Goal: Task Accomplishment & Management: Manage account settings

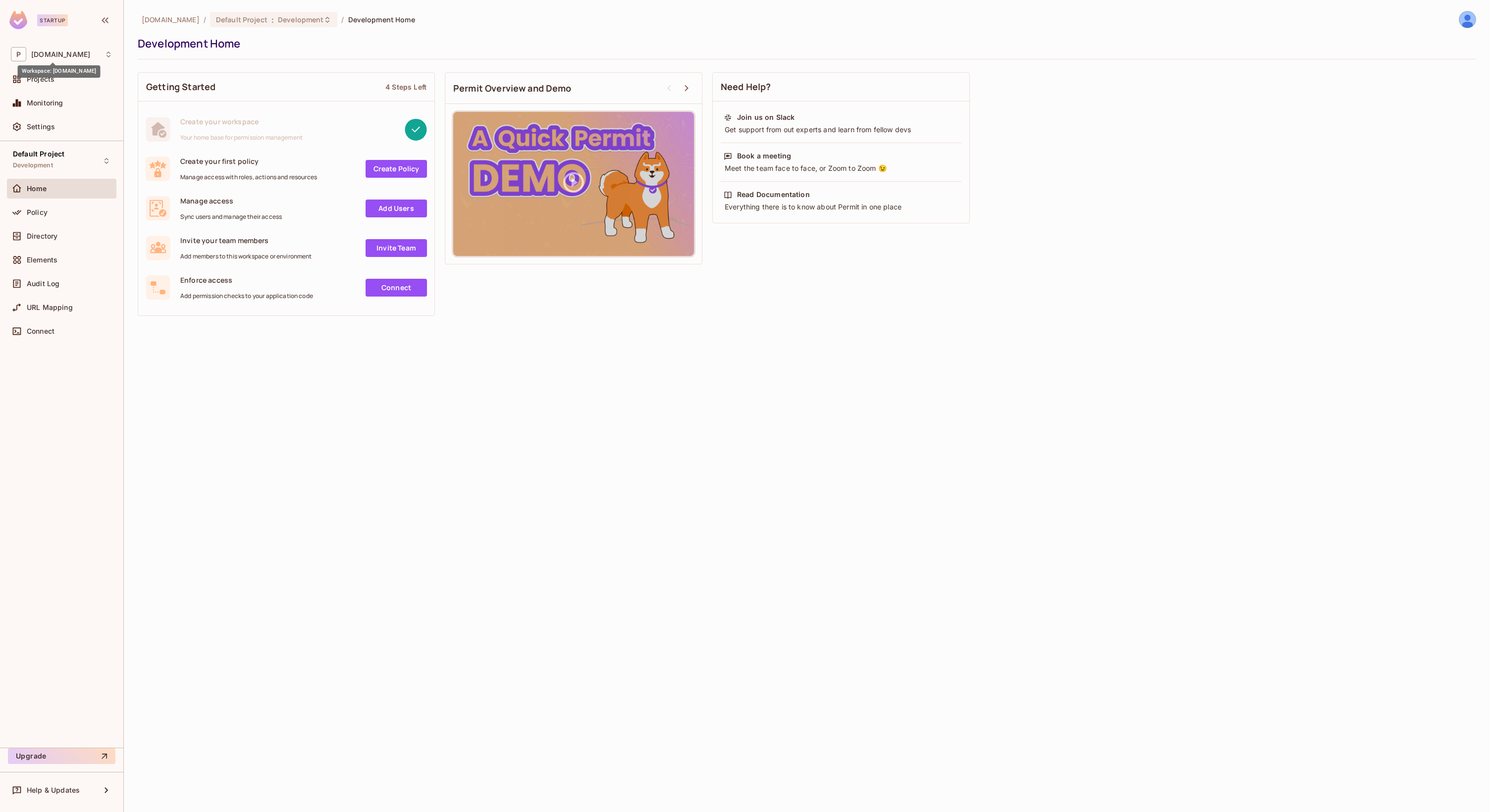
click at [66, 58] on div "Workspace: [DOMAIN_NAME]" at bounding box center [59, 68] width 83 height 19
click at [75, 113] on span "[DOMAIN_NAME]" at bounding box center [56, 110] width 69 height 10
click at [39, 217] on div "Policy" at bounding box center [61, 212] width 101 height 12
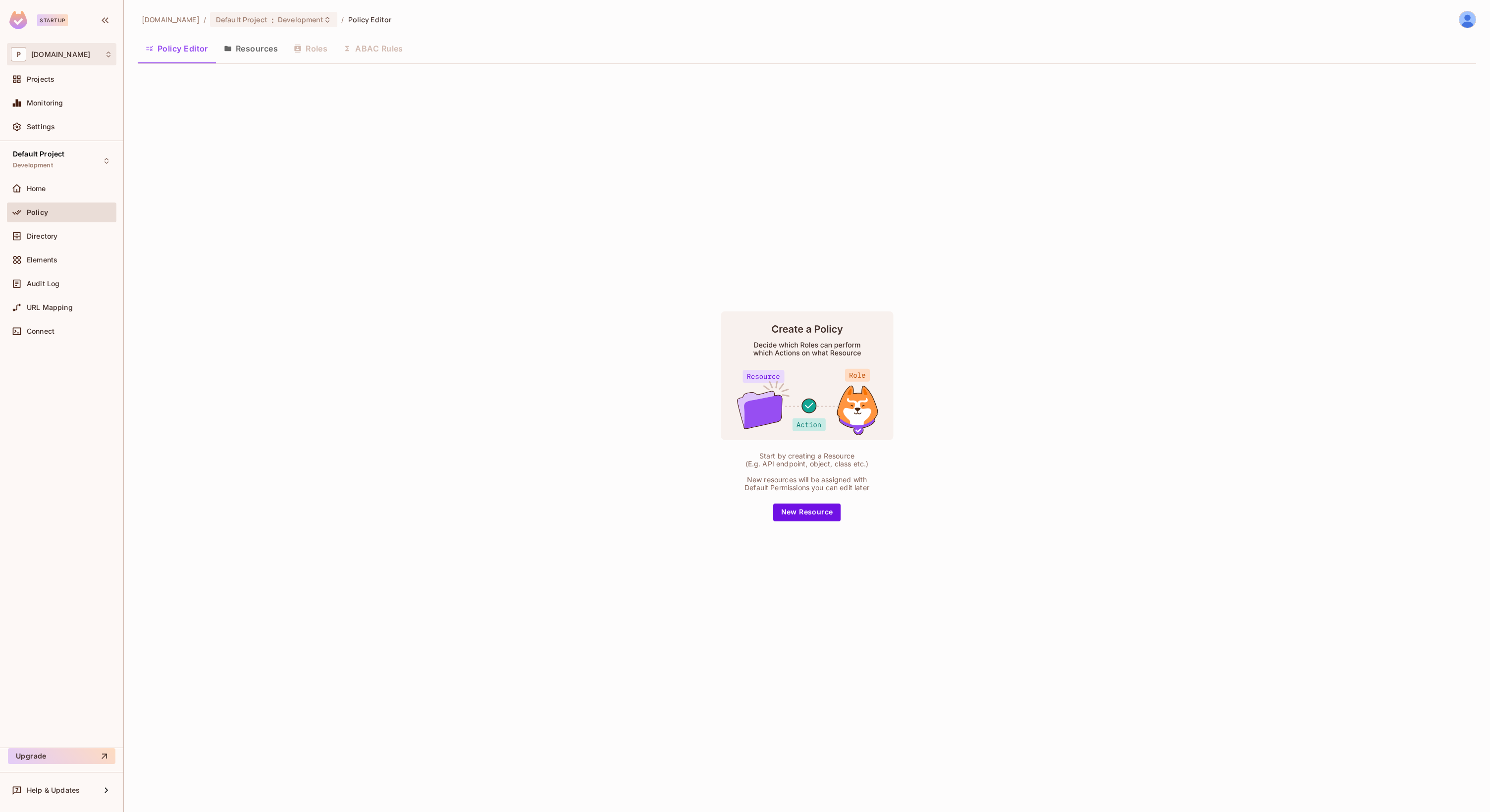
click at [85, 58] on div "P [DOMAIN_NAME]" at bounding box center [61, 54] width 101 height 15
click at [74, 77] on li "prime-377 prime-377" at bounding box center [77, 83] width 138 height 27
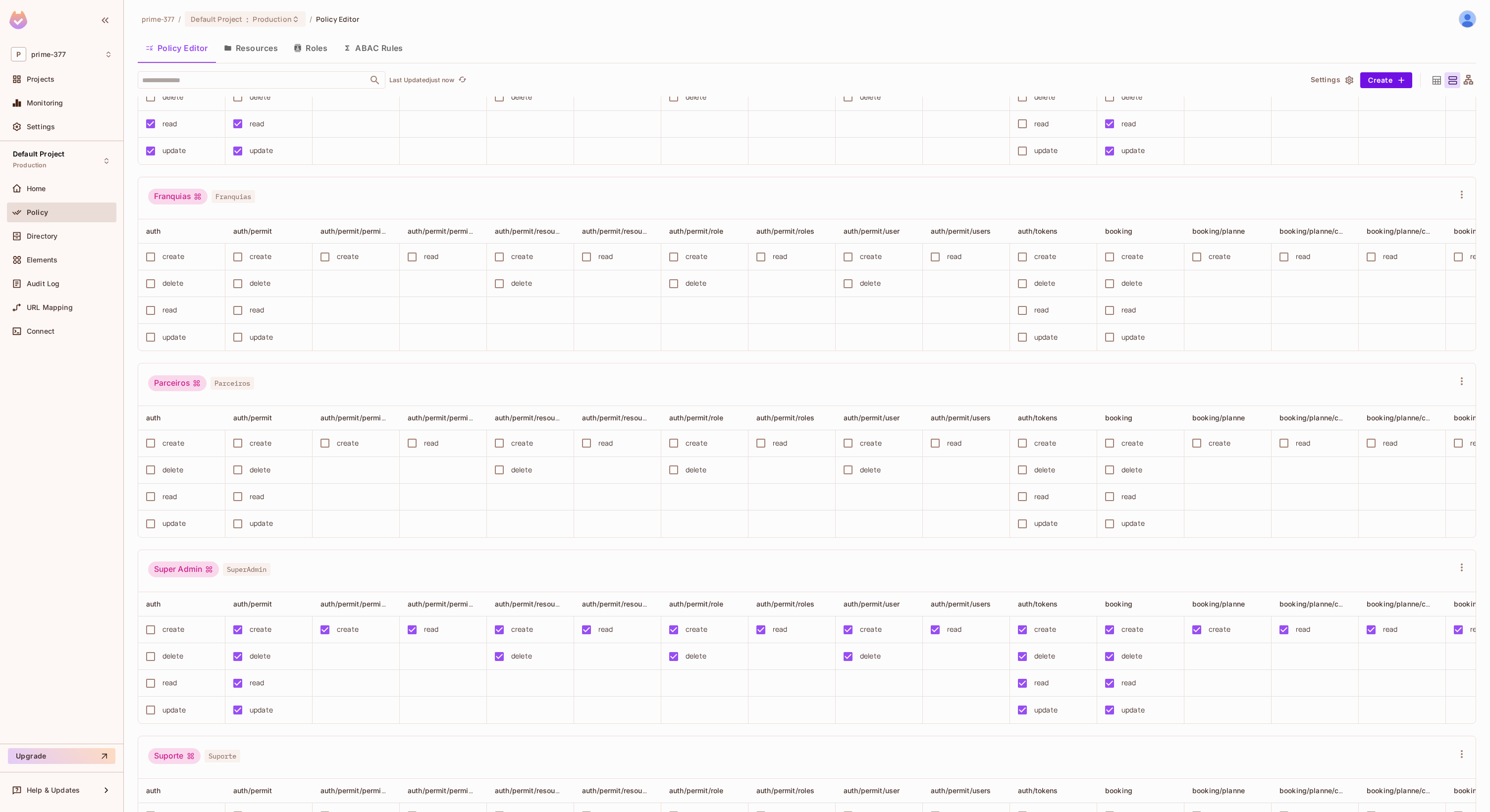
scroll to position [473, 0]
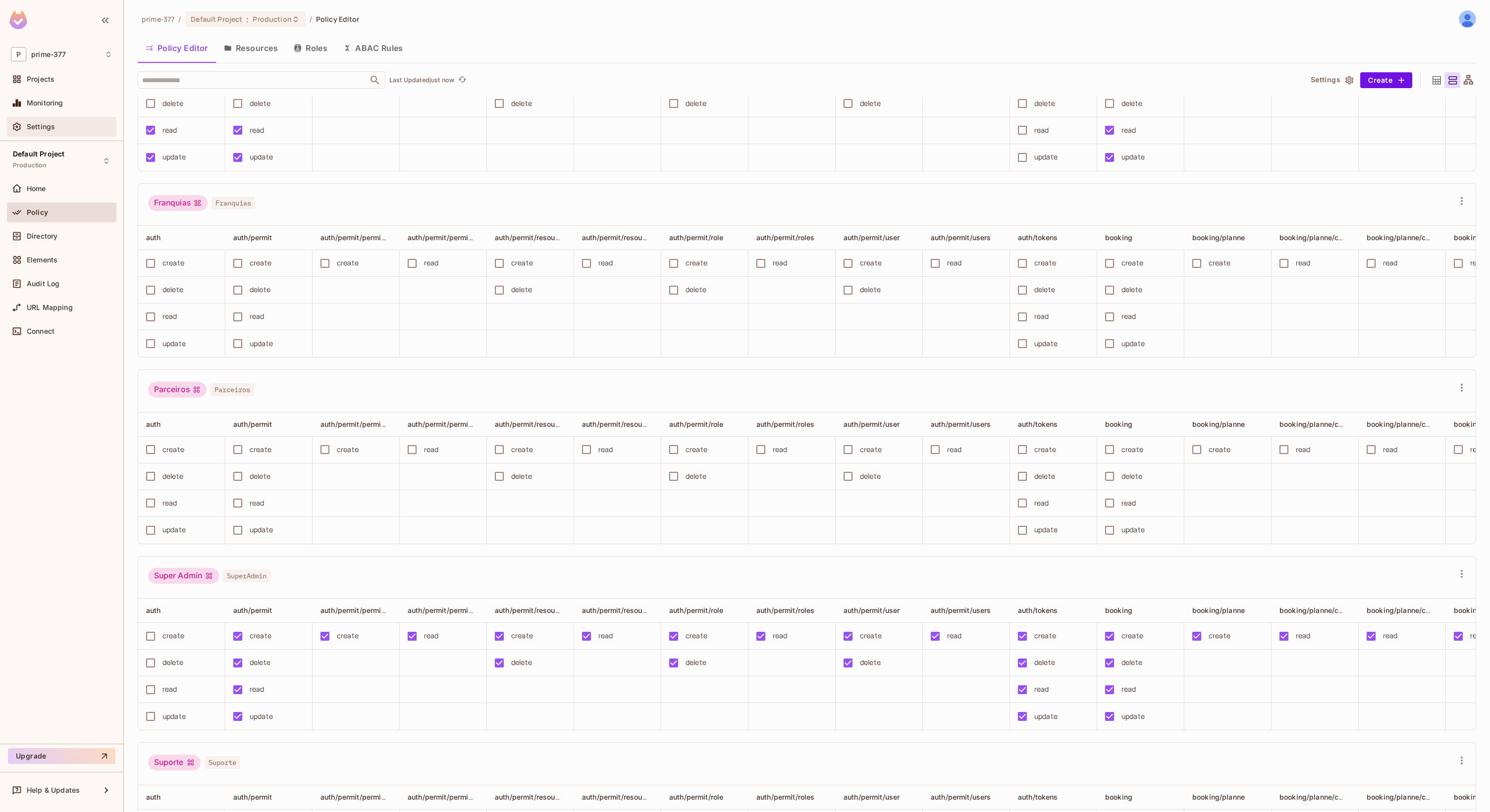
click at [49, 126] on span "Settings" at bounding box center [41, 127] width 29 height 8
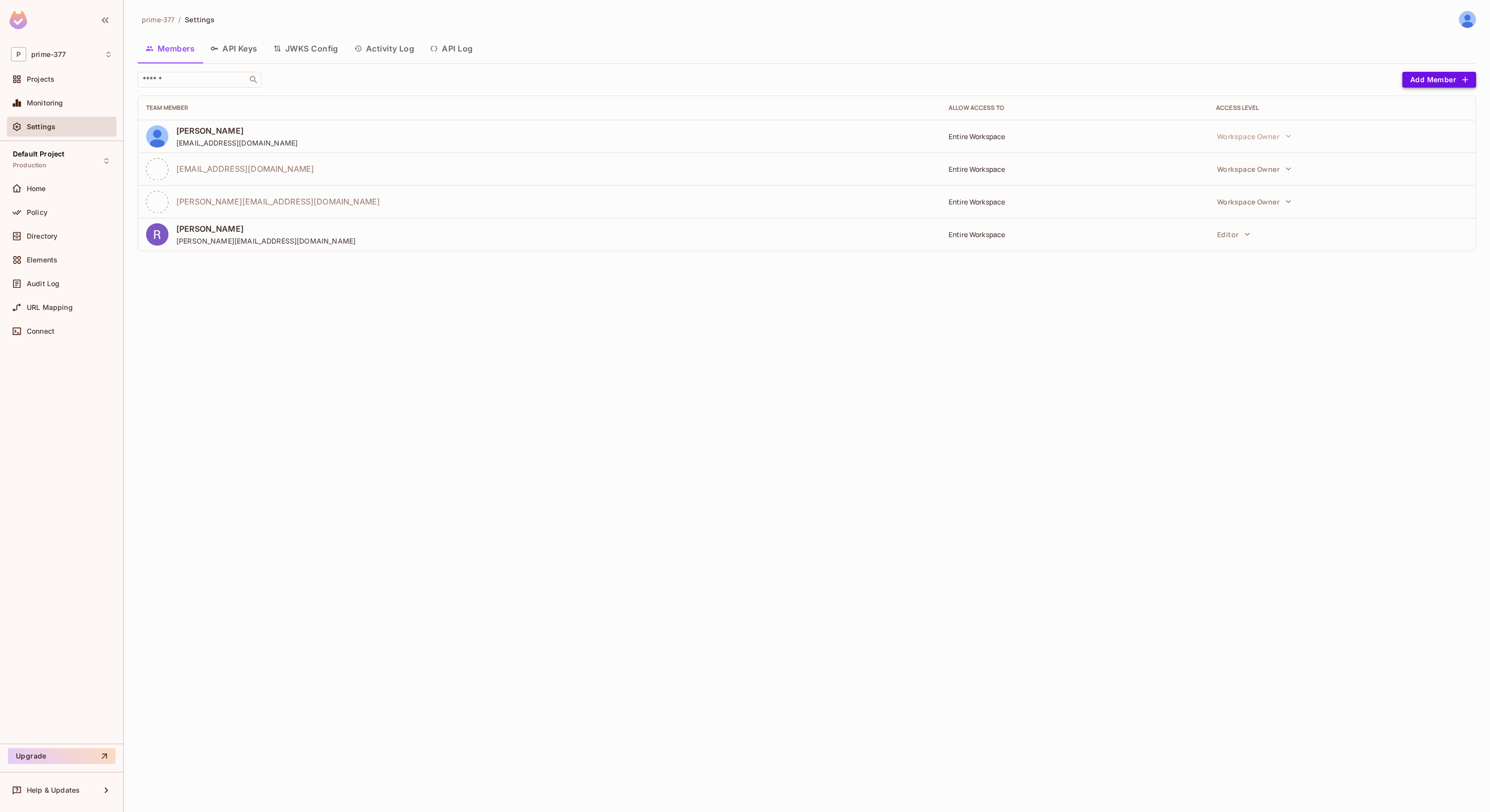
click at [1453, 80] on button "Add Member" at bounding box center [1439, 79] width 74 height 16
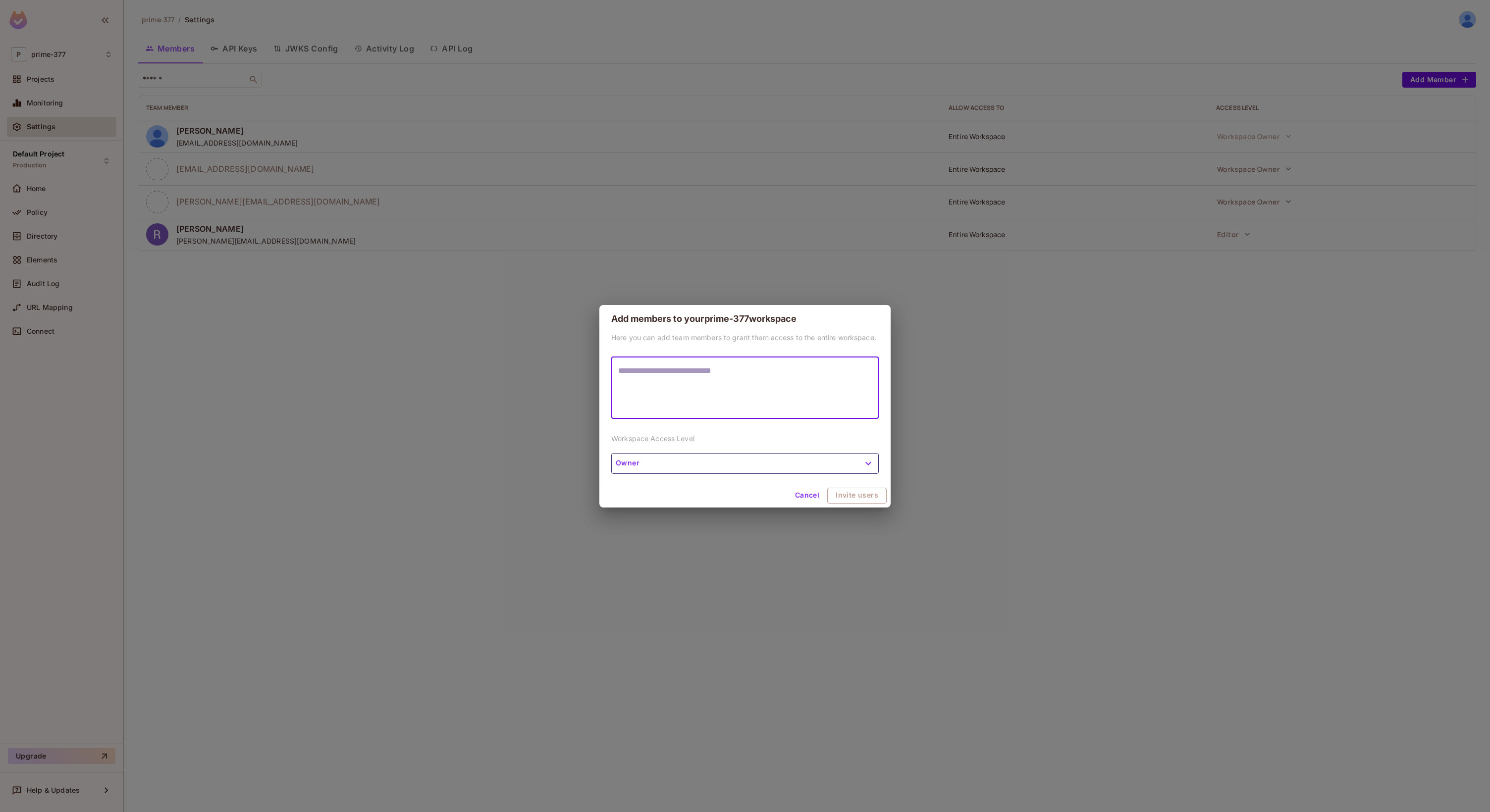
paste textarea "**********"
type textarea "**********"
click at [844, 466] on button "Owner" at bounding box center [745, 463] width 267 height 21
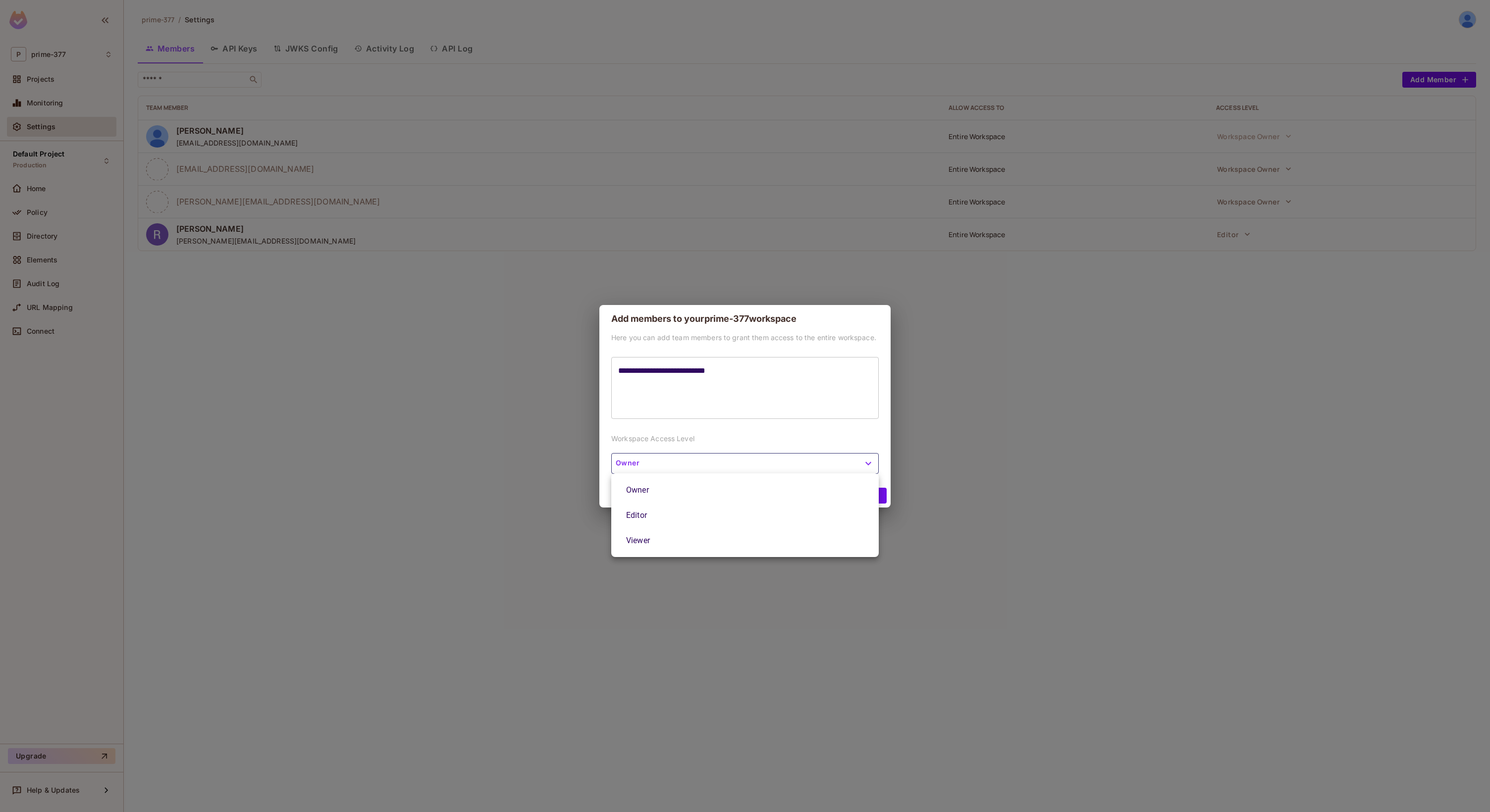
click at [677, 511] on li "Editor" at bounding box center [745, 515] width 267 height 25
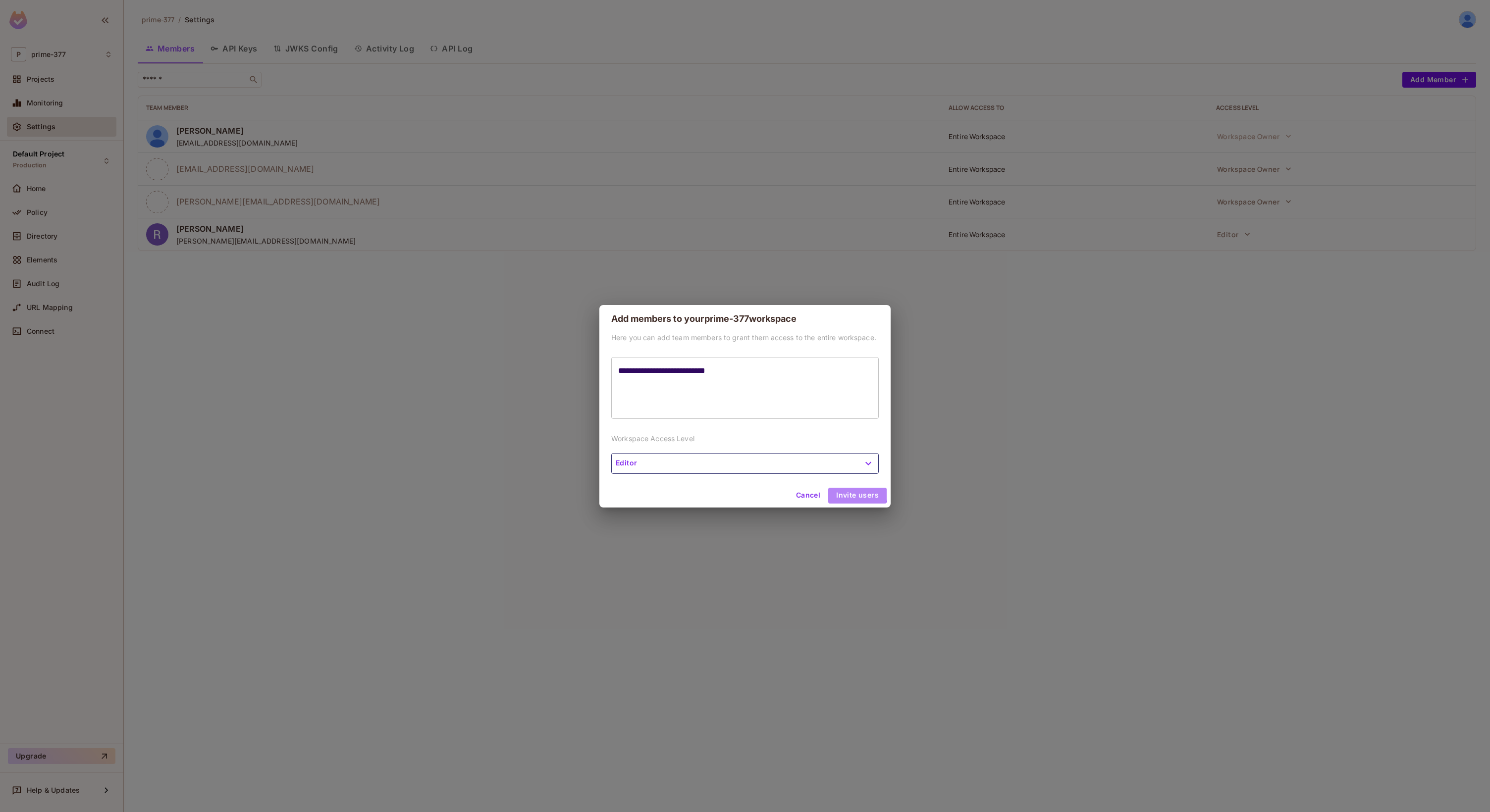
click at [856, 493] on button "Invite users" at bounding box center [857, 495] width 58 height 16
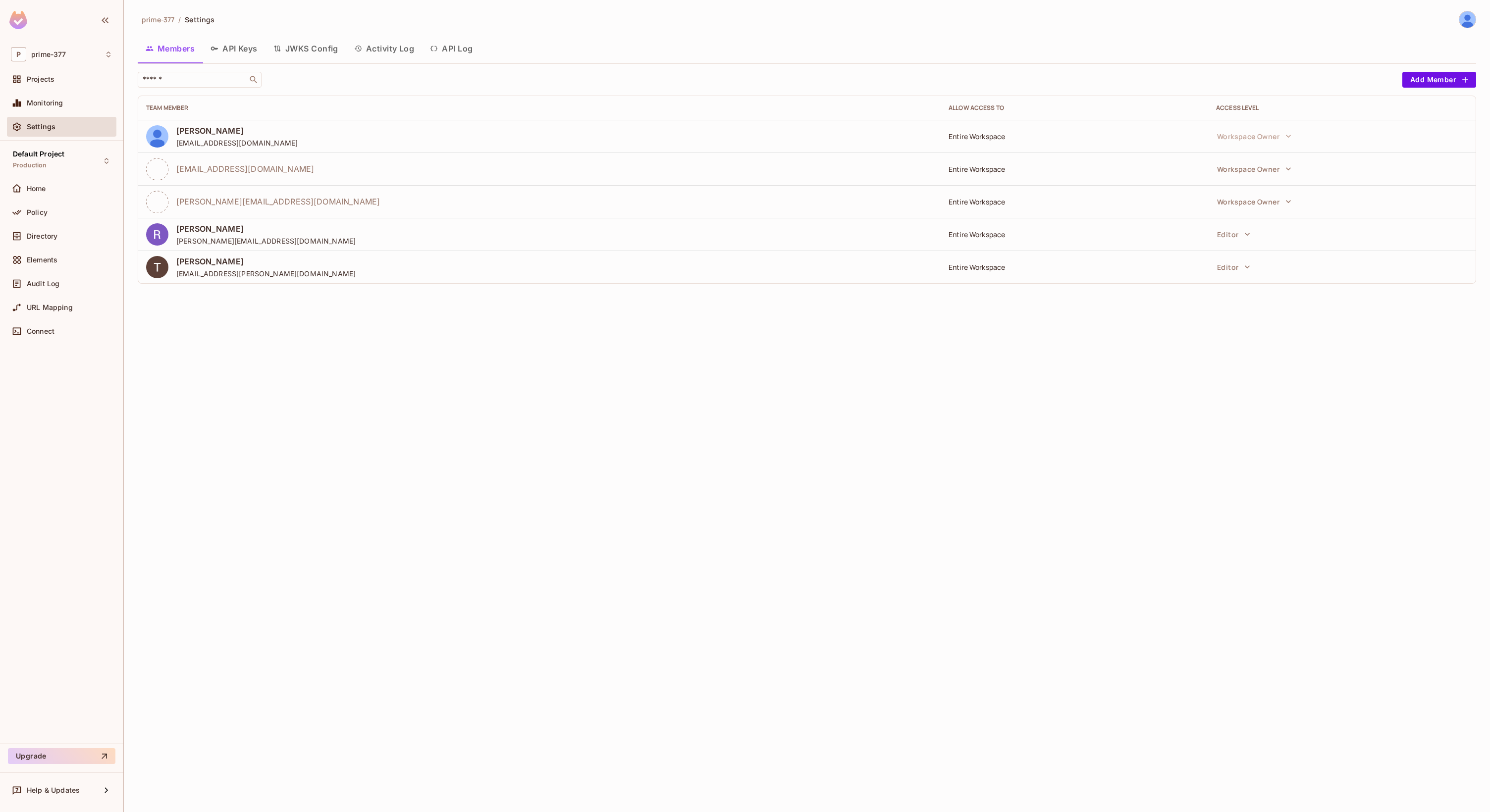
click at [925, 33] on div "prime-377 / Settings Members API Keys JWKS Config Activity Log API Log ​ Add Me…" at bounding box center [807, 151] width 1339 height 281
